Goal: Task Accomplishment & Management: Use online tool/utility

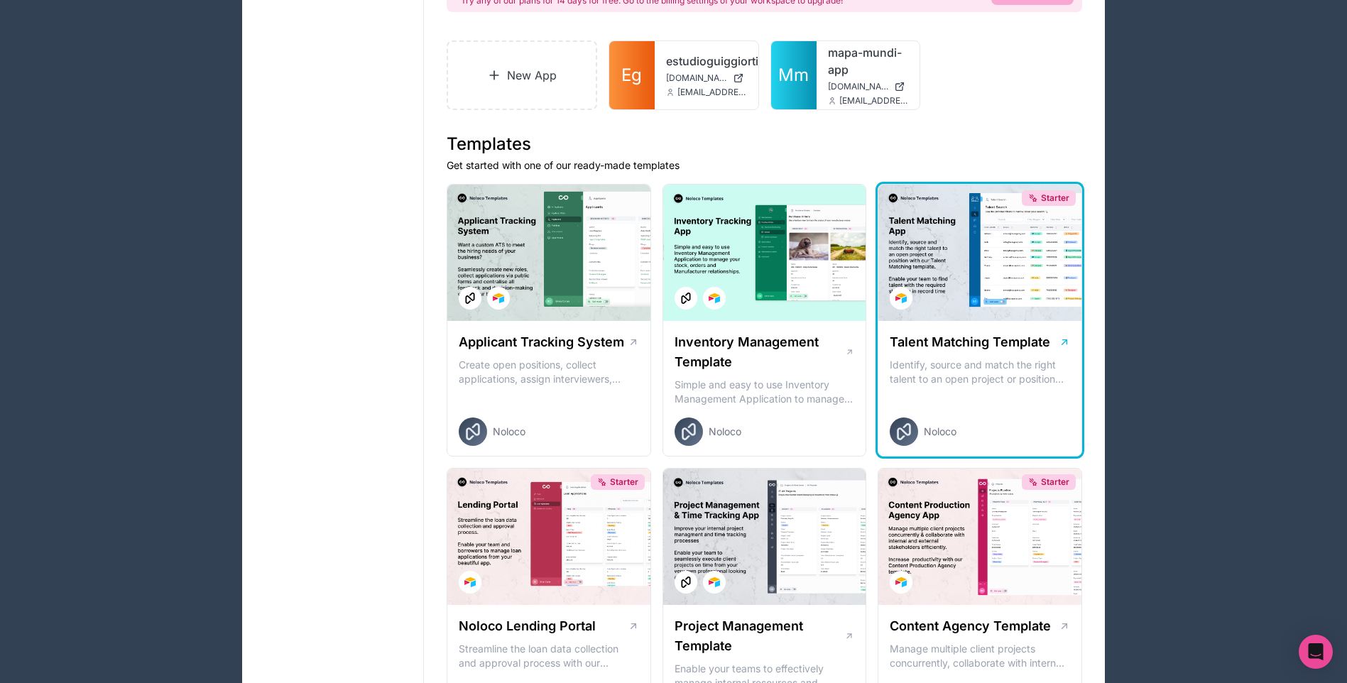
scroll to position [213, 0]
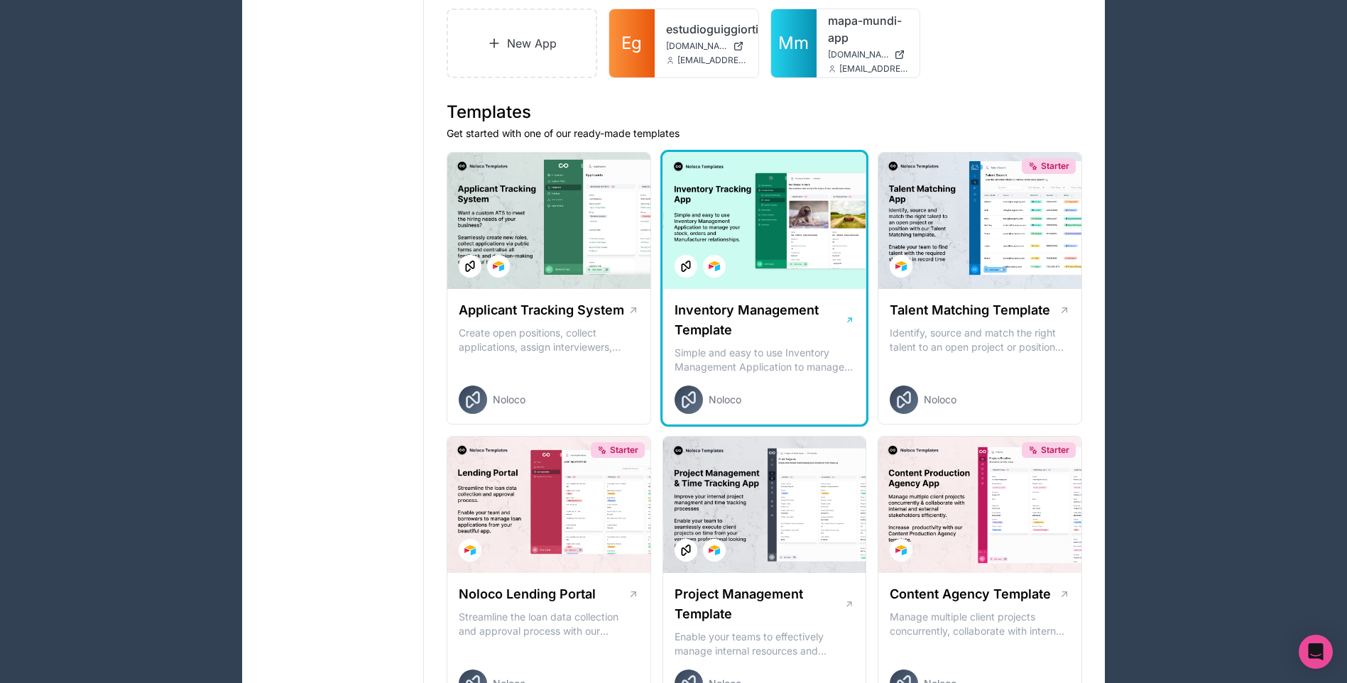
click at [771, 278] on div at bounding box center [764, 221] width 203 height 136
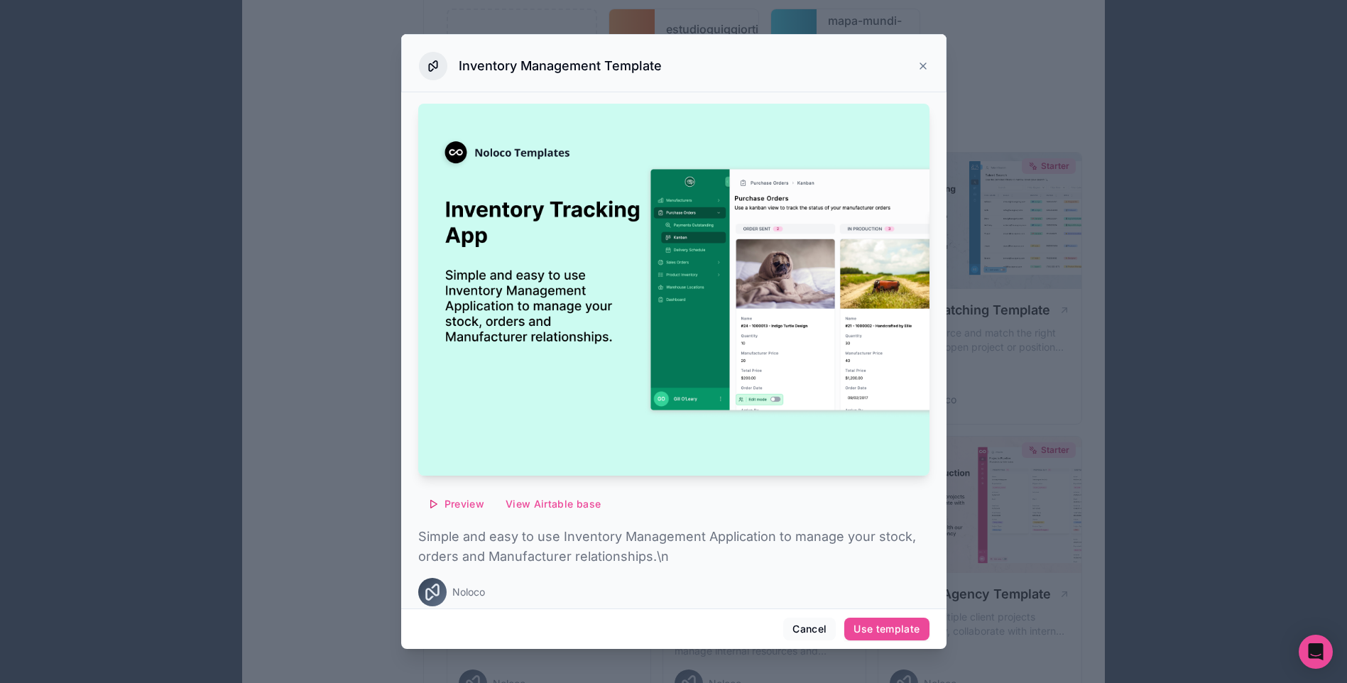
scroll to position [6, 0]
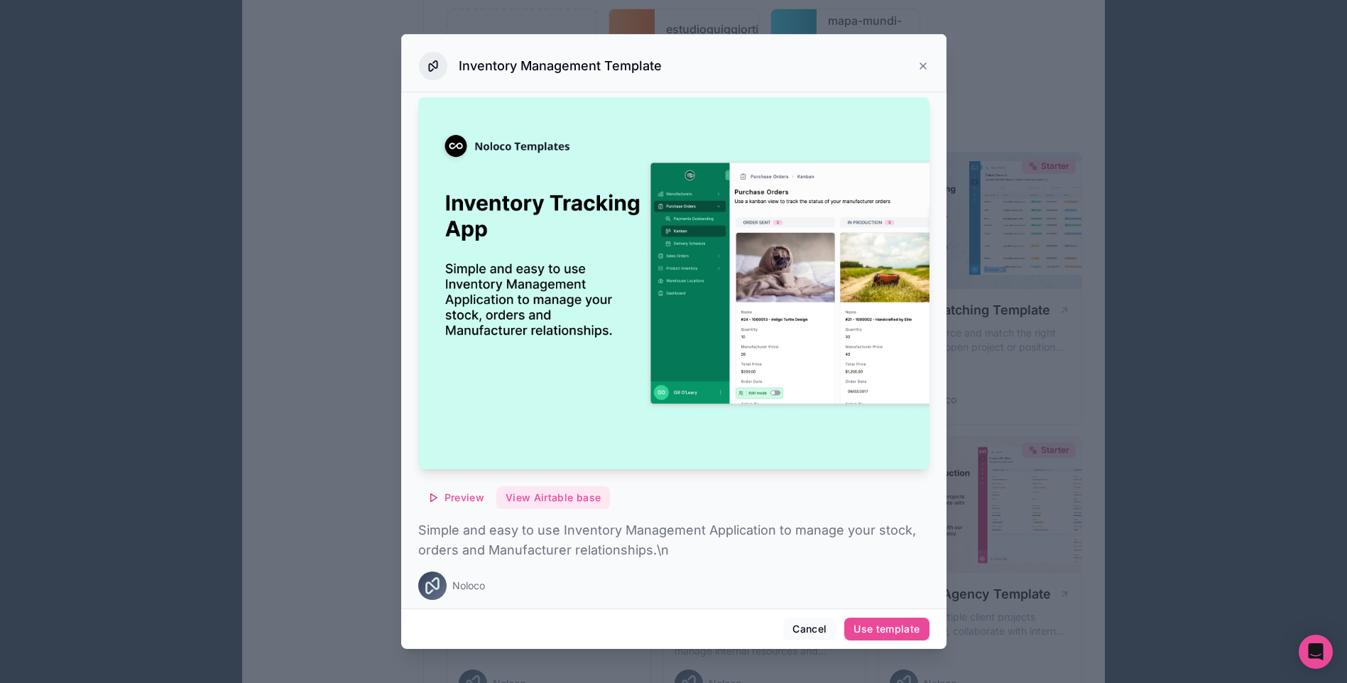
click at [575, 486] on button "View Airtable base" at bounding box center [553, 497] width 114 height 23
click at [923, 62] on icon at bounding box center [923, 65] width 11 height 11
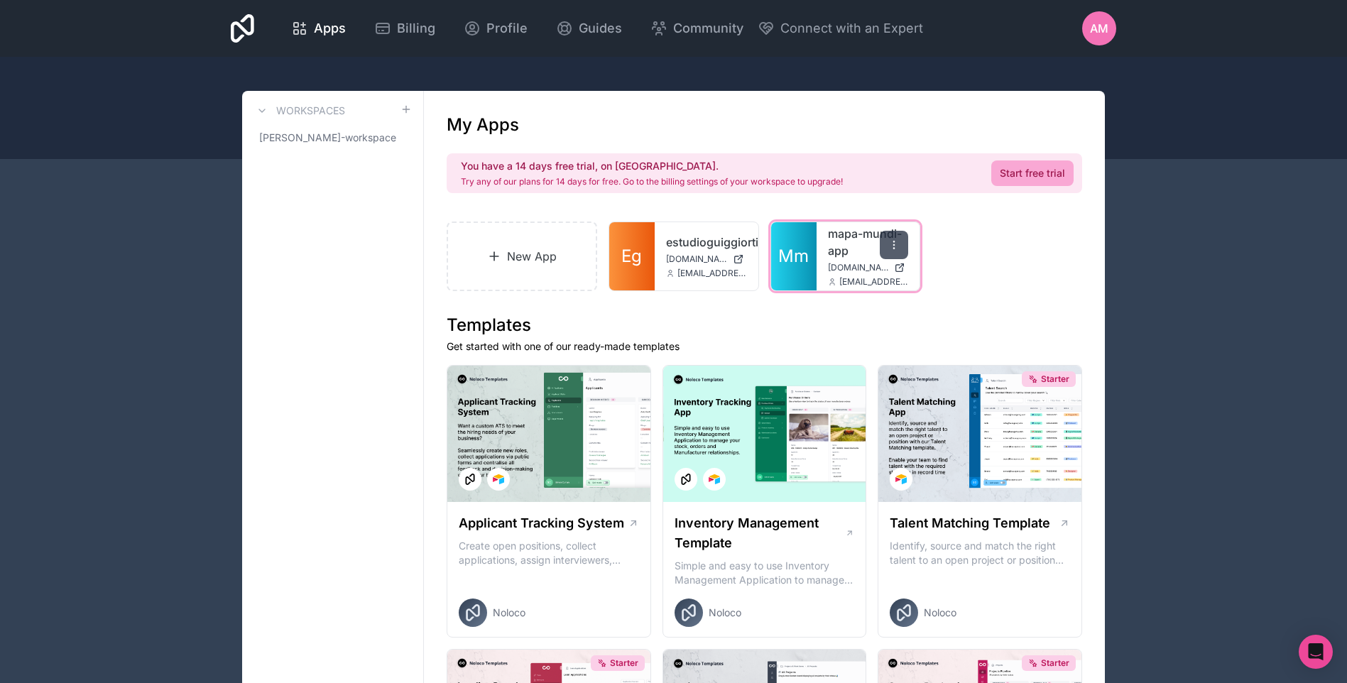
click at [894, 244] on icon at bounding box center [894, 244] width 1 height 1
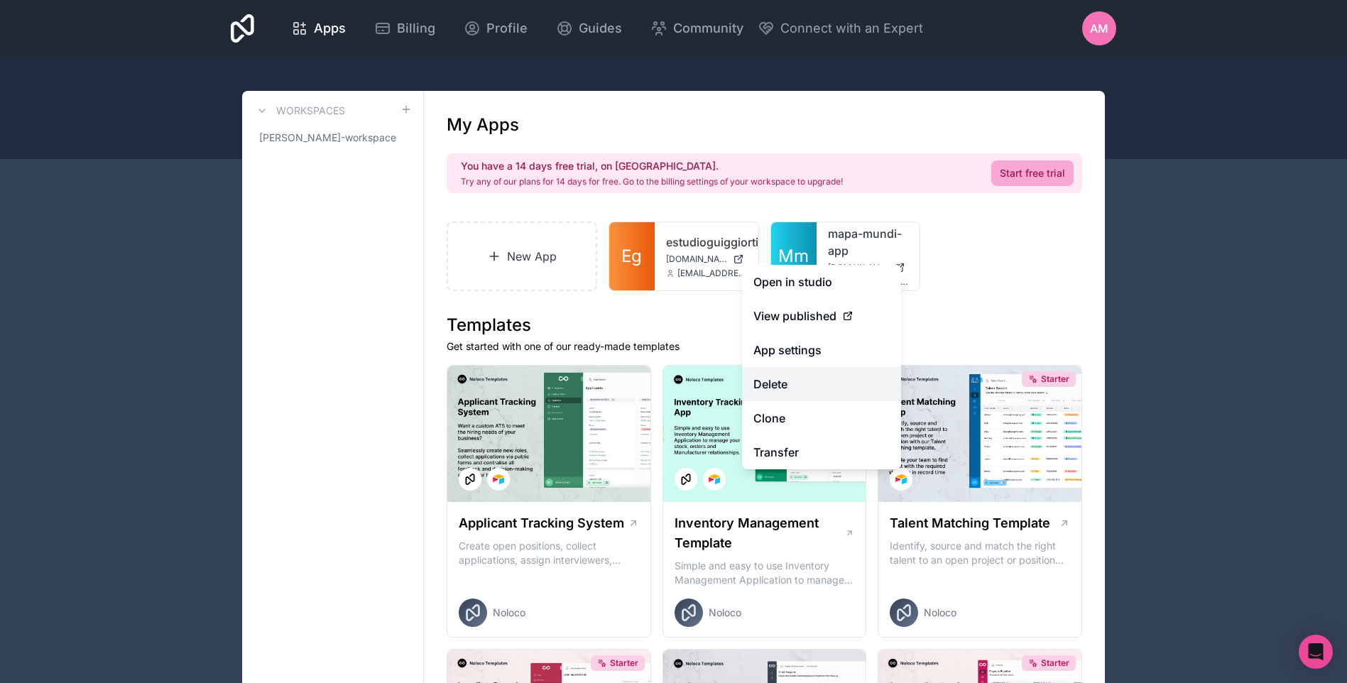
click at [809, 379] on button "Delete" at bounding box center [821, 384] width 159 height 34
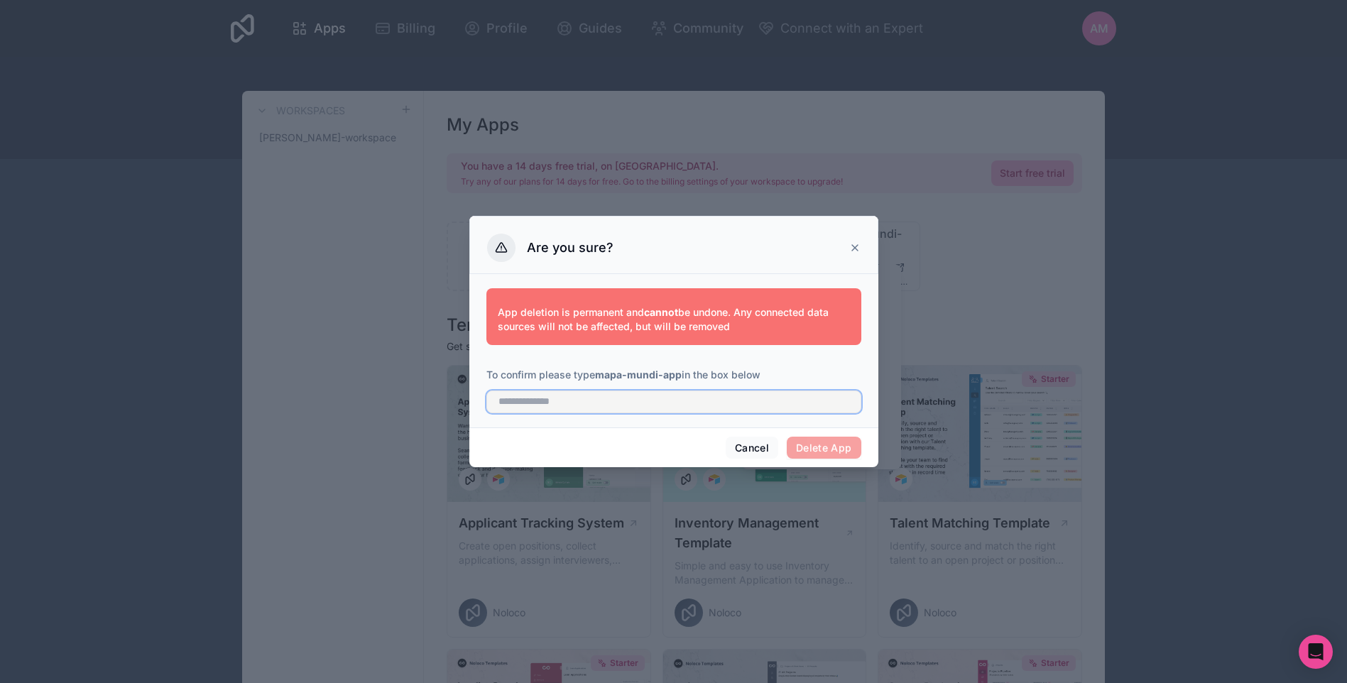
click at [751, 404] on input "text" at bounding box center [673, 402] width 375 height 23
type input "**********"
click at [817, 452] on button "Delete App" at bounding box center [824, 448] width 75 height 23
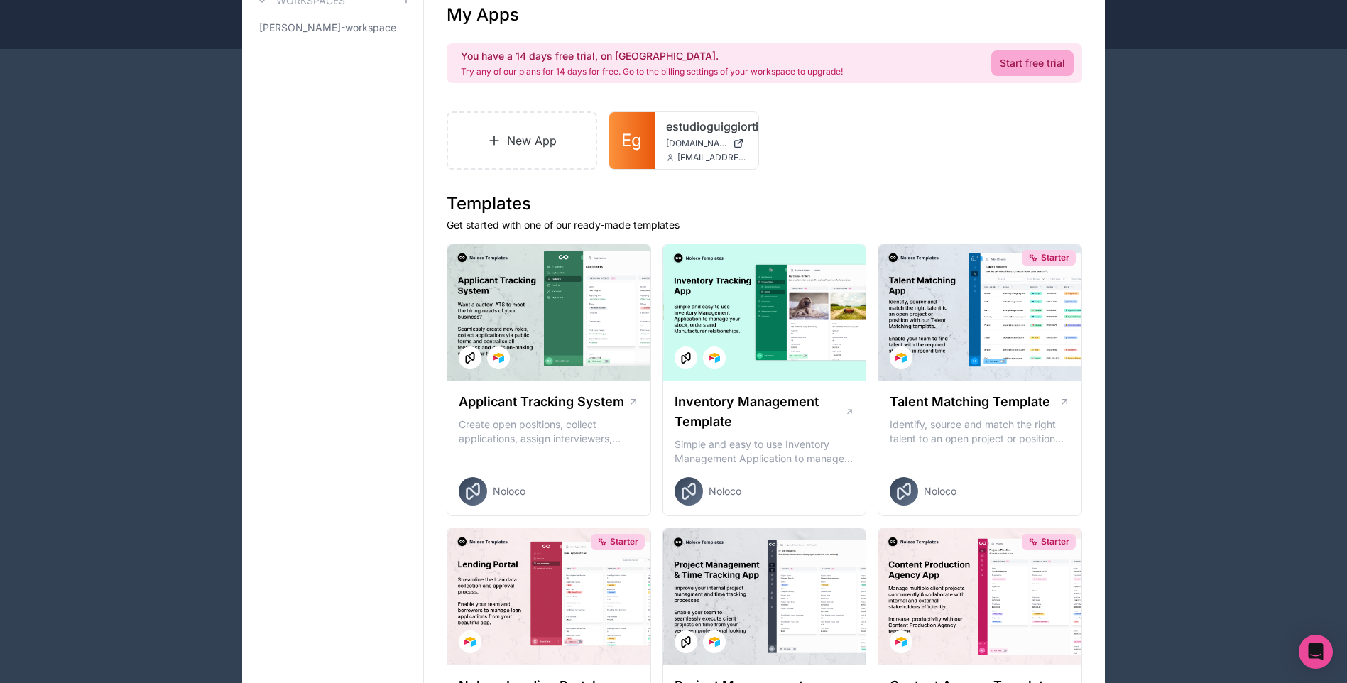
scroll to position [142, 0]
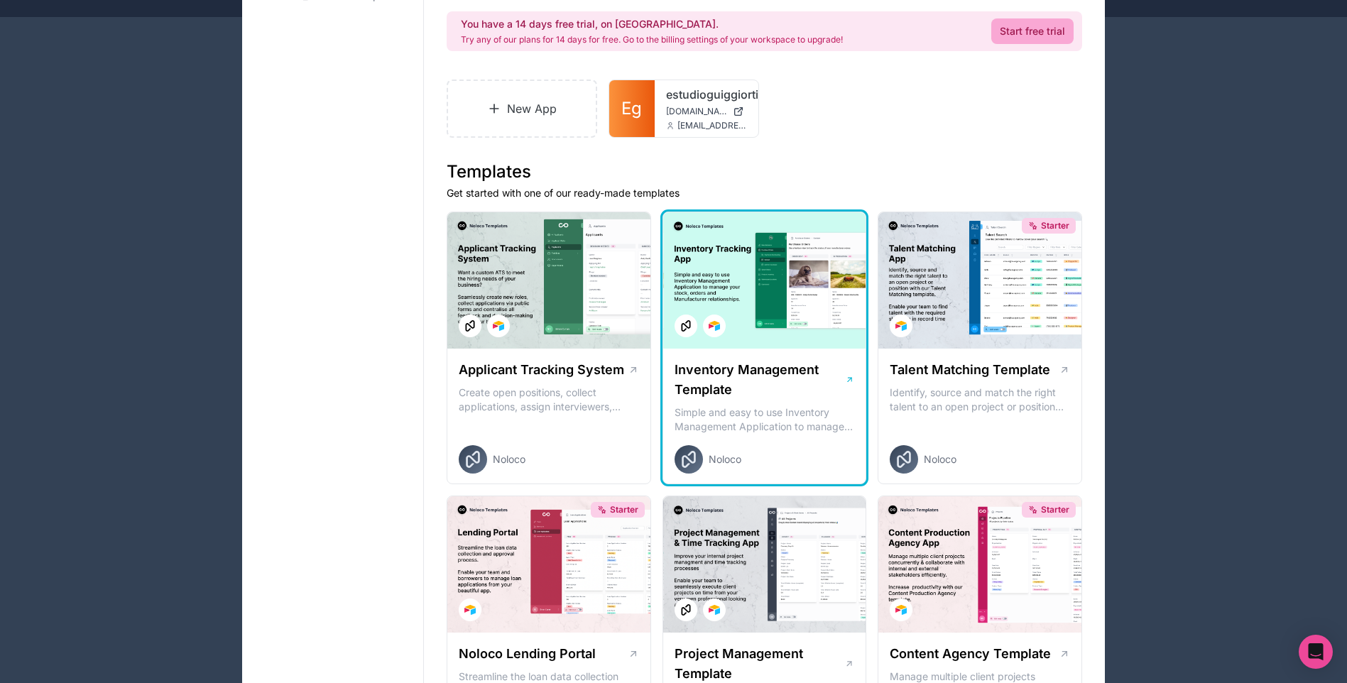
click at [790, 369] on h1 "Inventory Management Template" at bounding box center [760, 380] width 170 height 40
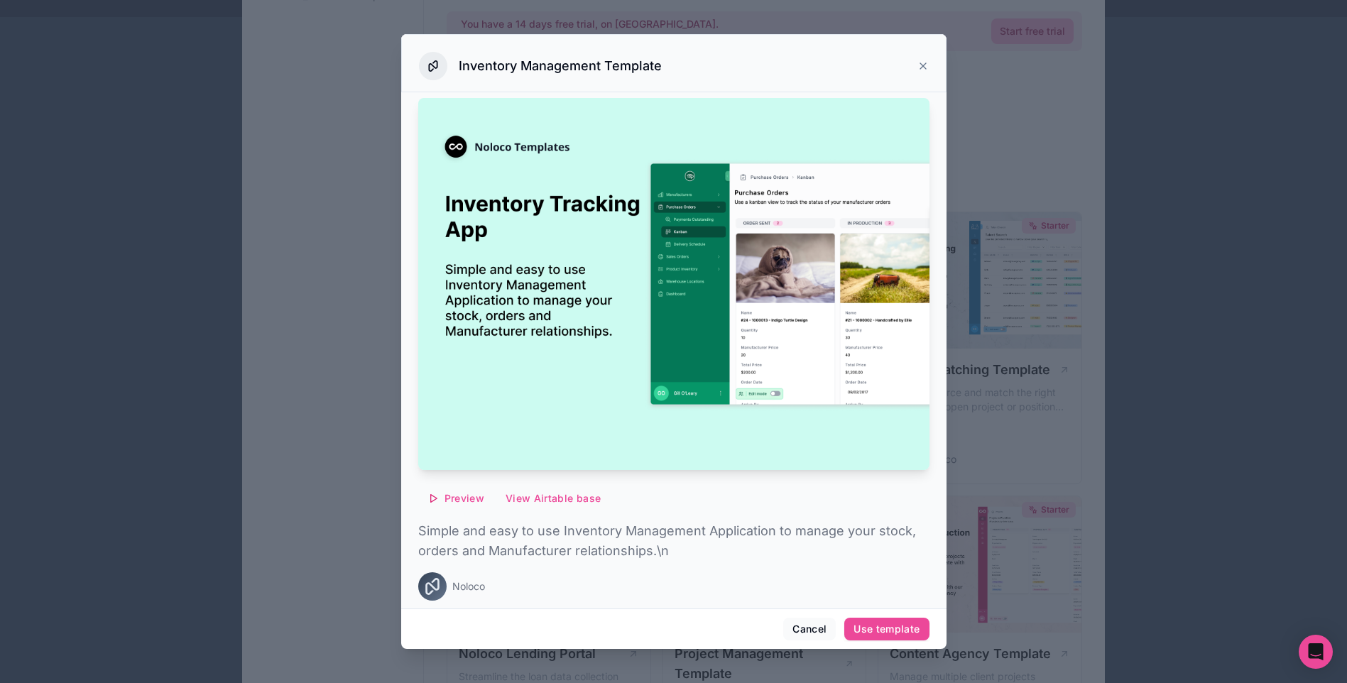
scroll to position [6, 0]
click at [887, 635] on div "Use template" at bounding box center [887, 629] width 66 height 13
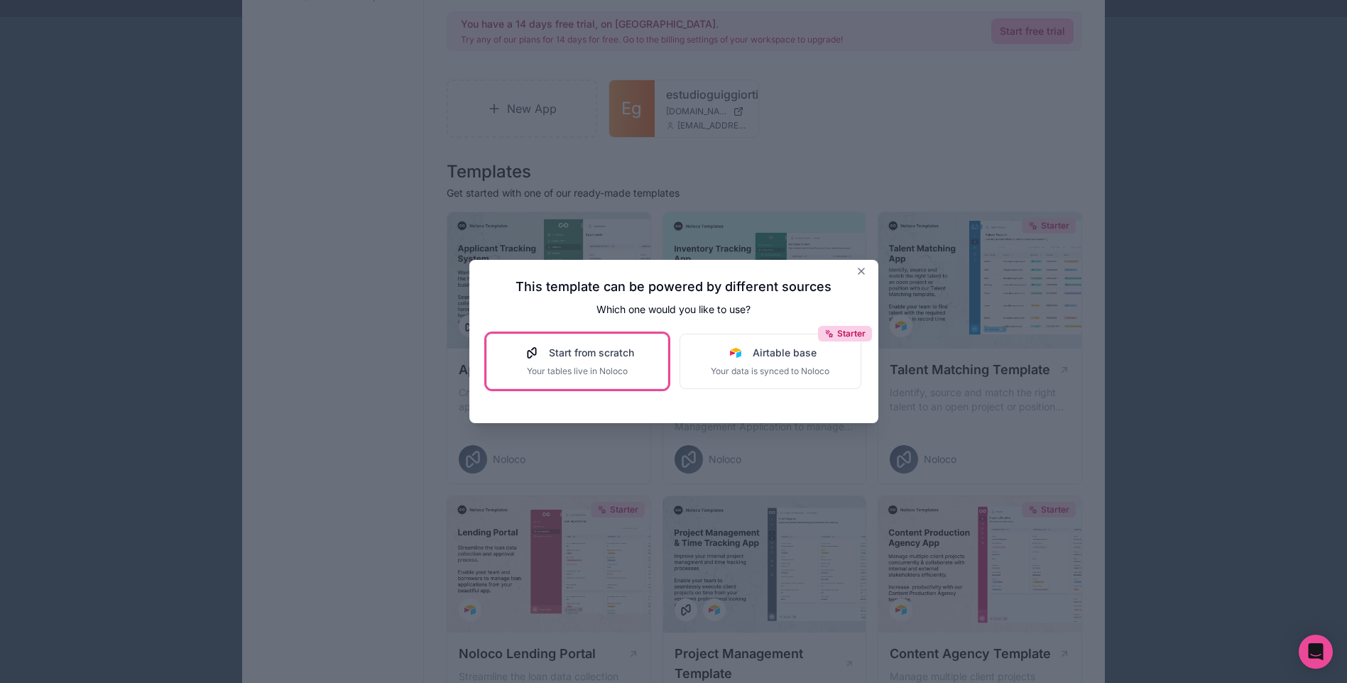
click at [602, 362] on div "Start from scratch Your tables live in Noloco" at bounding box center [578, 361] width 114 height 31
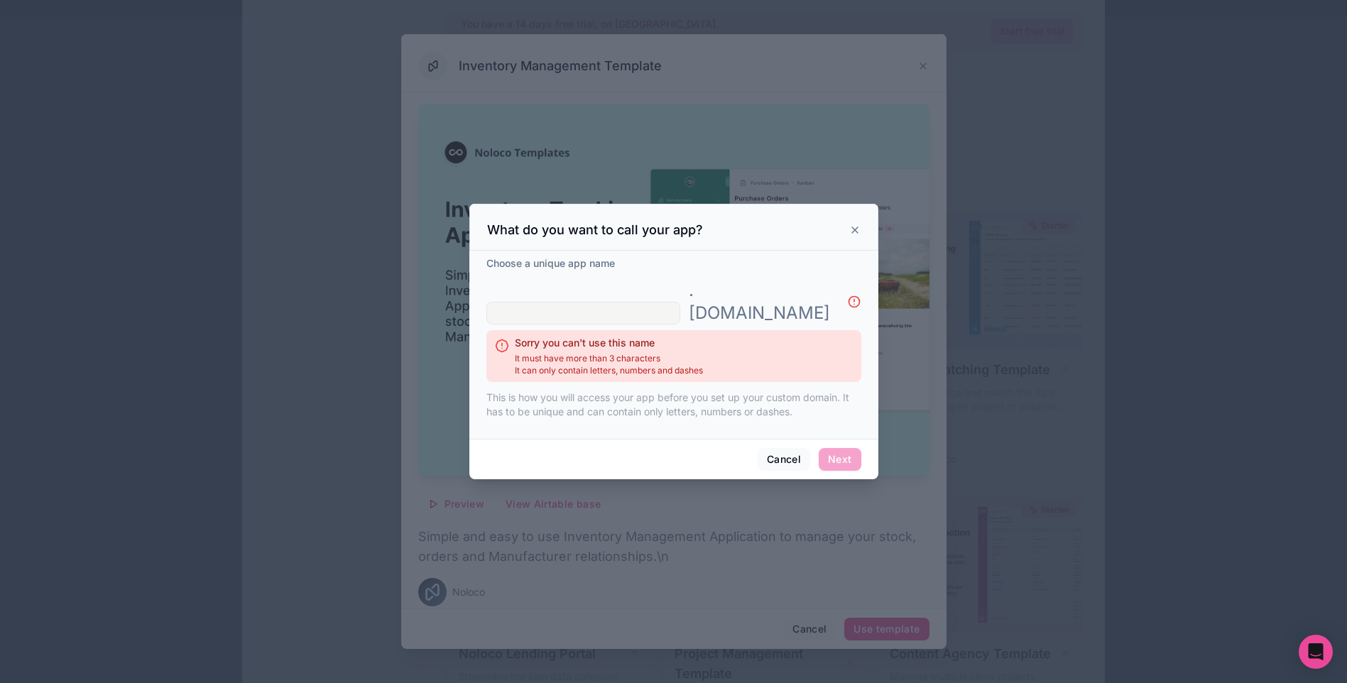
click at [641, 302] on input "text" at bounding box center [583, 313] width 194 height 23
click at [661, 302] on input "text" at bounding box center [583, 313] width 194 height 23
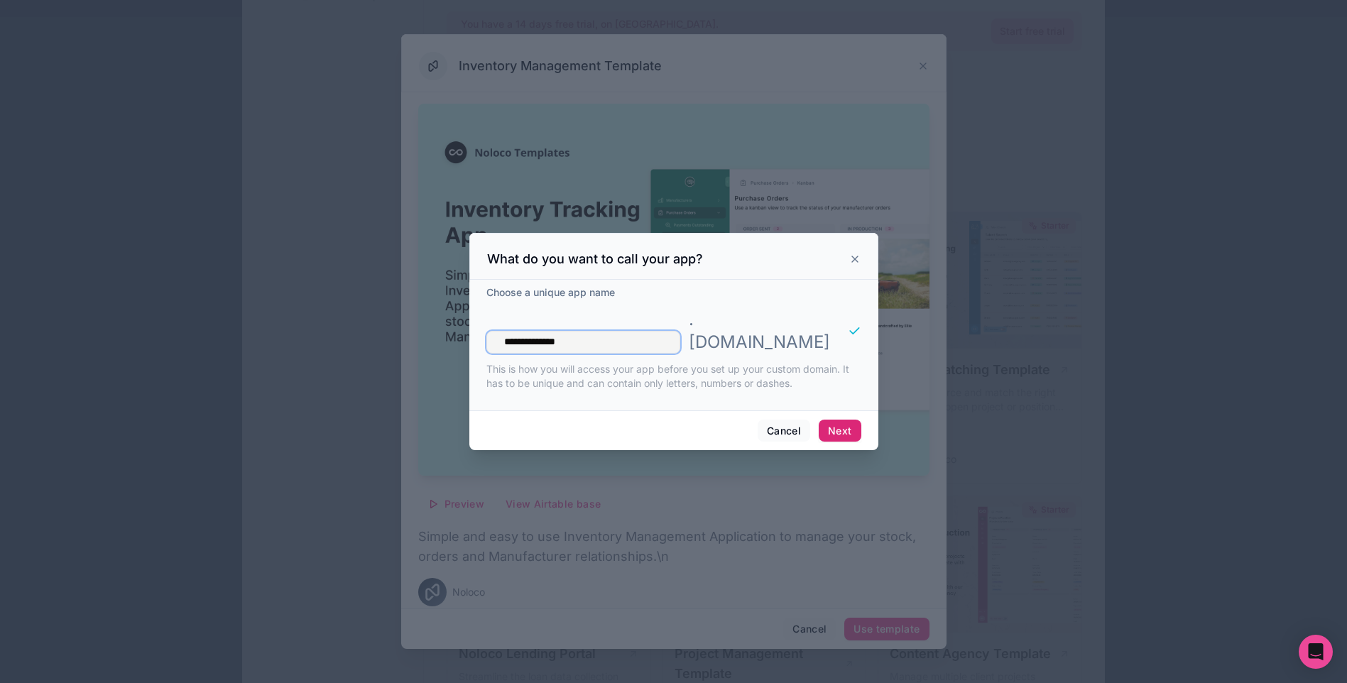
type input "**********"
click at [834, 420] on button "Next" at bounding box center [840, 431] width 42 height 23
